Goal: Navigation & Orientation: Go to known website

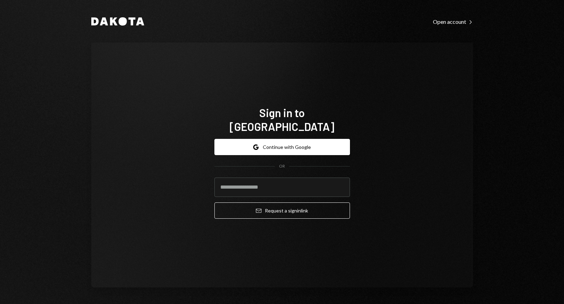
drag, startPoint x: 531, startPoint y: 207, endPoint x: 535, endPoint y: 207, distance: 4.1
click at [531, 207] on div "Dakota Open account Right Caret Sign in to [GEOGRAPHIC_DATA] Google Continue wi…" at bounding box center [282, 152] width 564 height 304
click at [526, 209] on div "Dakota Open account Right Caret Sign in to [GEOGRAPHIC_DATA] Google Continue wi…" at bounding box center [282, 152] width 564 height 304
click at [538, 201] on div "Dakota Open account Right Caret Sign in to [GEOGRAPHIC_DATA] Google Continue wi…" at bounding box center [282, 152] width 564 height 304
click at [536, 196] on div "Dakota Open account Right Caret Sign in to [GEOGRAPHIC_DATA] Google Continue wi…" at bounding box center [282, 152] width 564 height 304
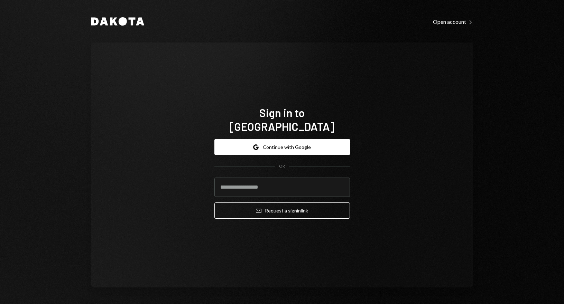
click at [533, 193] on div "Dakota Open account Right Caret Sign in to [GEOGRAPHIC_DATA] Google Continue wi…" at bounding box center [282, 152] width 564 height 304
drag, startPoint x: 551, startPoint y: 37, endPoint x: 556, endPoint y: 29, distance: 9.2
click at [551, 37] on div "Dakota Open account Right Caret Sign in to [GEOGRAPHIC_DATA] Google Continue wi…" at bounding box center [282, 152] width 564 height 304
